Goal: Find contact information: Find contact information

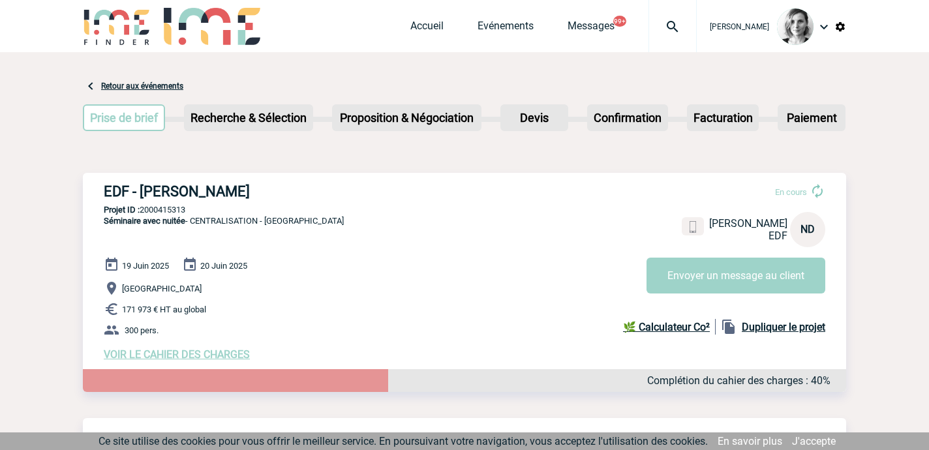
click at [696, 21] on img at bounding box center [672, 27] width 47 height 16
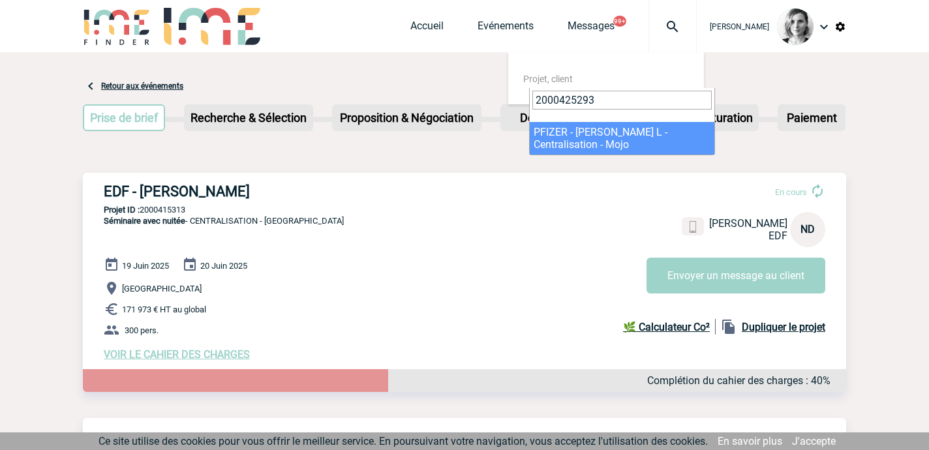
type input "2000425293"
select select "24794"
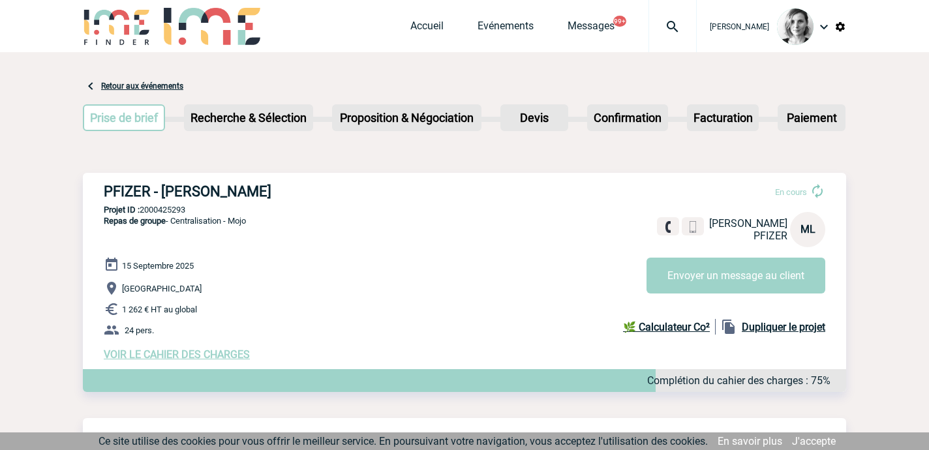
drag, startPoint x: 29, startPoint y: 410, endPoint x: 93, endPoint y: 345, distance: 91.4
drag, startPoint x: 108, startPoint y: 181, endPoint x: 102, endPoint y: 189, distance: 10.2
click at [109, 185] on div "PFIZER - Marc-Olivier LAMBERT En cours Marc-Olivier LAMBERT PFIZER ML Envoyer u…" at bounding box center [465, 272] width 764 height 198
drag, startPoint x: 102, startPoint y: 189, endPoint x: 110, endPoint y: 190, distance: 7.9
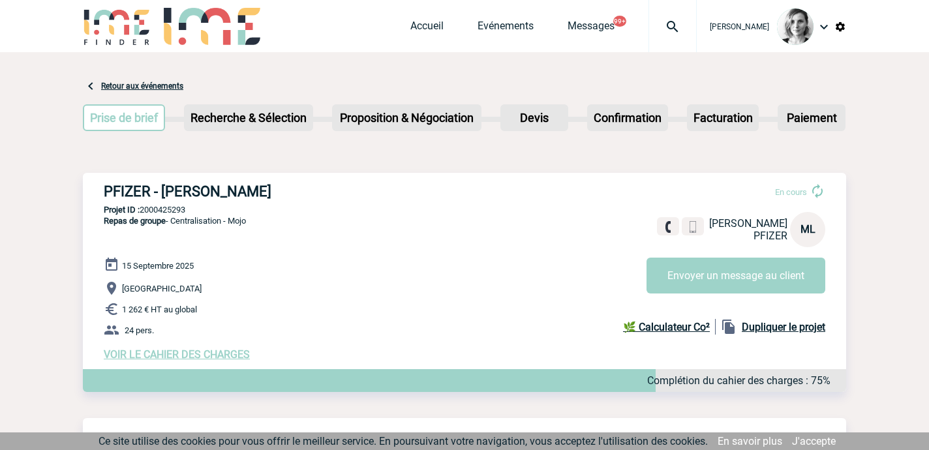
click at [110, 190] on div "PFIZER - Marc-Olivier LAMBERT En cours Marc-Olivier LAMBERT PFIZER ML Envoyer u…" at bounding box center [465, 272] width 764 height 198
click at [99, 190] on div "PFIZER - Marc-Olivier LAMBERT En cours Marc-Olivier LAMBERT PFIZER ML Envoyer u…" at bounding box center [465, 272] width 764 height 198
drag, startPoint x: 92, startPoint y: 190, endPoint x: 318, endPoint y: 195, distance: 226.5
click at [318, 195] on div "PFIZER - Marc-Olivier LAMBERT En cours Marc-Olivier LAMBERT PFIZER ML Envoyer u…" at bounding box center [465, 272] width 764 height 198
copy h3 "PFIZER - Marc-Olivier LAMBERT"
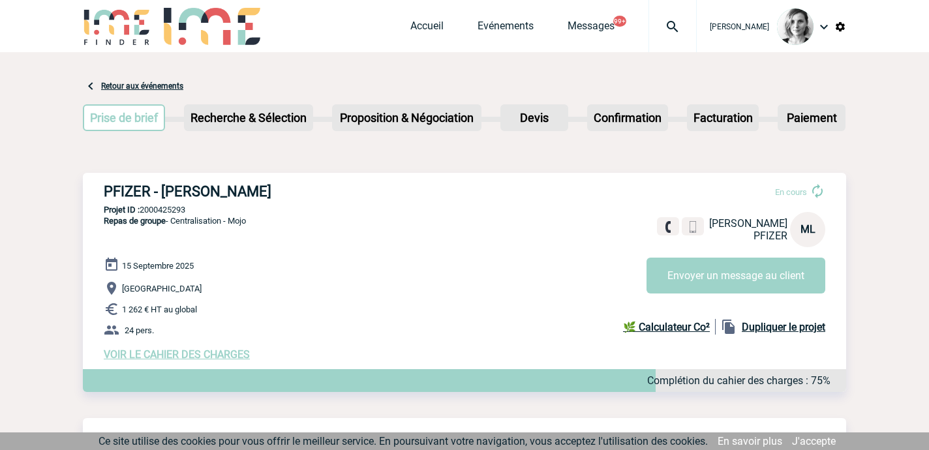
click at [155, 217] on div "PFIZER - Marc-Olivier LAMBERT En cours Marc-Olivier LAMBERT PFIZER ML Envoyer u…" at bounding box center [465, 272] width 764 height 198
click at [158, 212] on p "Projet ID : 2000425293" at bounding box center [465, 210] width 764 height 10
copy p "2000425293"
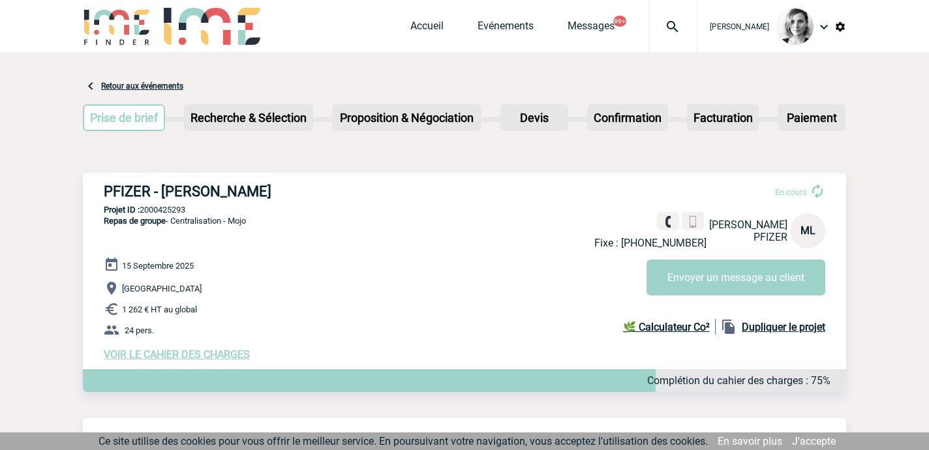
click at [618, 223] on div "Fixe : +33158073000" at bounding box center [651, 230] width 112 height 37
